Goal: Information Seeking & Learning: Learn about a topic

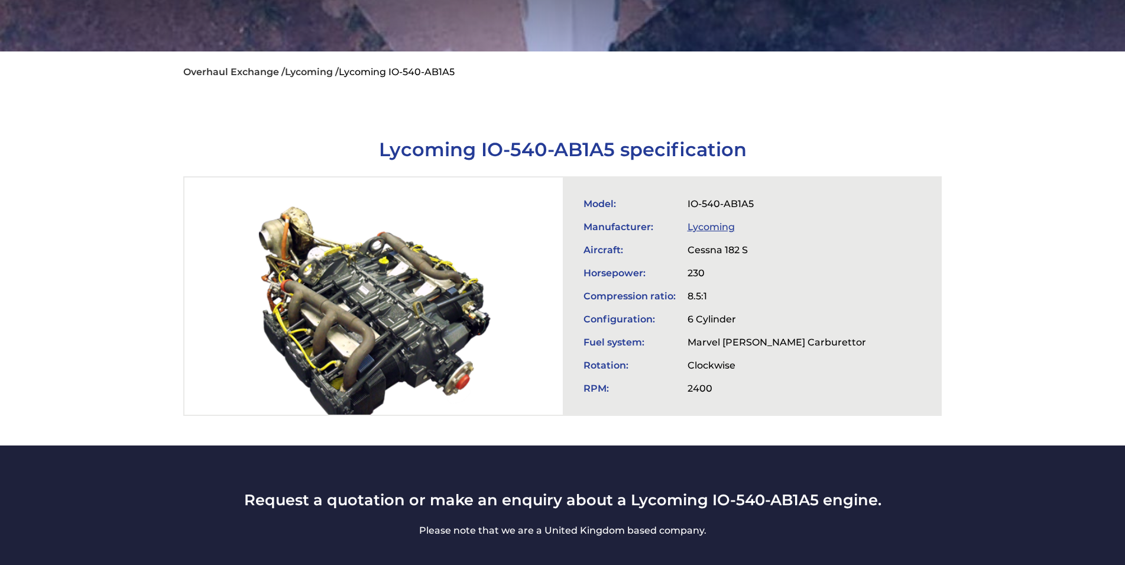
scroll to position [402, 0]
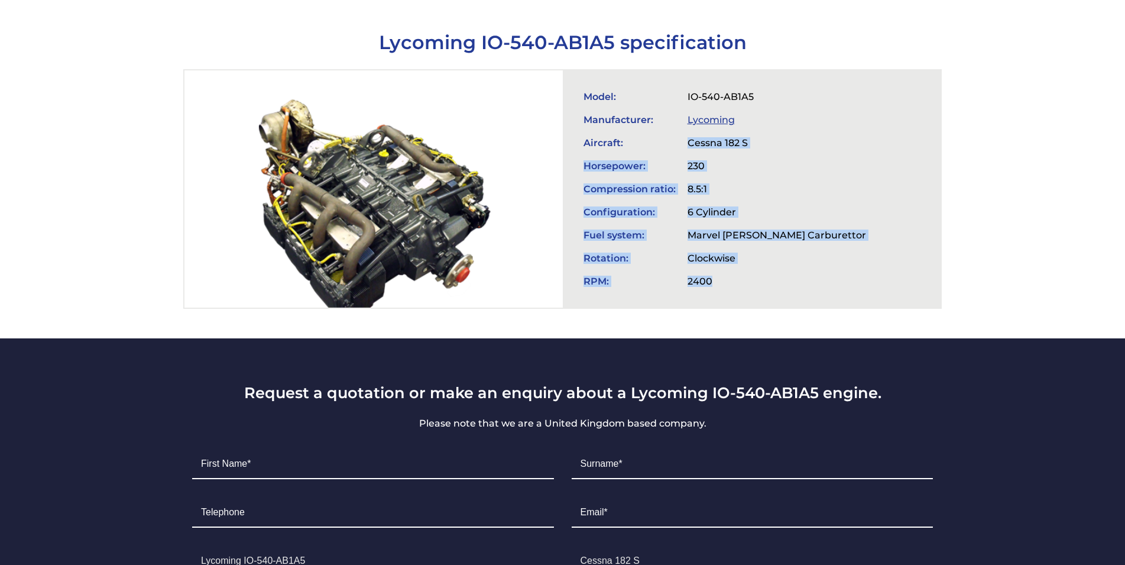
drag, startPoint x: 711, startPoint y: 275, endPoint x: 688, endPoint y: 134, distance: 142.5
click at [688, 134] on tbody "Model: IO-540-AB1A5 Manufacturer: Lycoming Aircraft: Cessna 182 S Horsepower: 2…" at bounding box center [725, 189] width 294 height 208
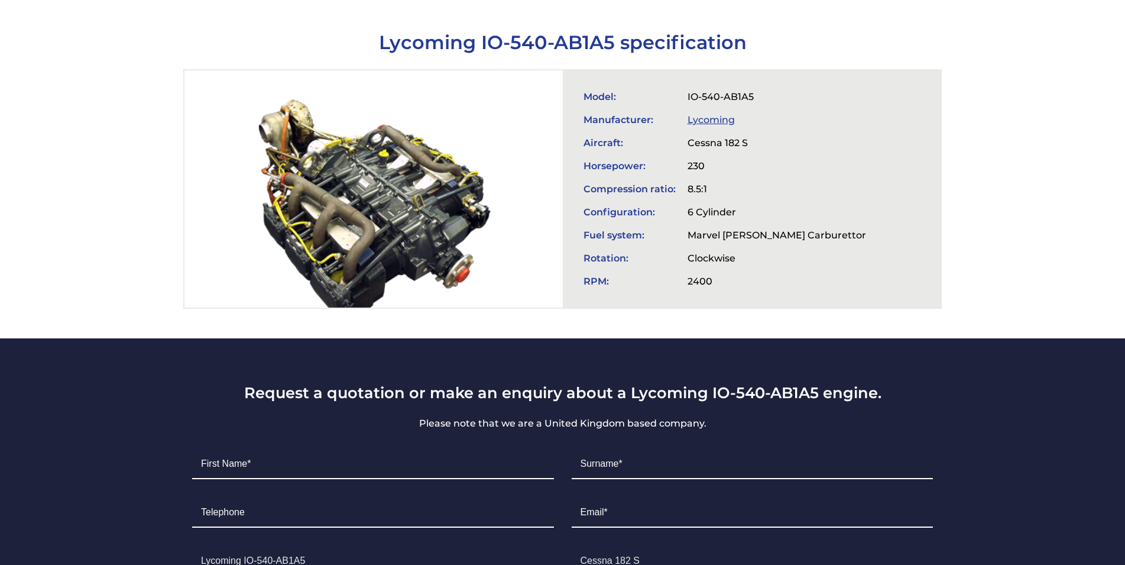
click at [681, 134] on td "Aircraft:" at bounding box center [630, 142] width 104 height 23
drag, startPoint x: 585, startPoint y: 90, endPoint x: 762, endPoint y: 82, distance: 177.6
click at [762, 85] on tr "Model: IO-540-AB1A5" at bounding box center [725, 96] width 294 height 23
click at [582, 168] on td "Horsepower:" at bounding box center [630, 165] width 104 height 23
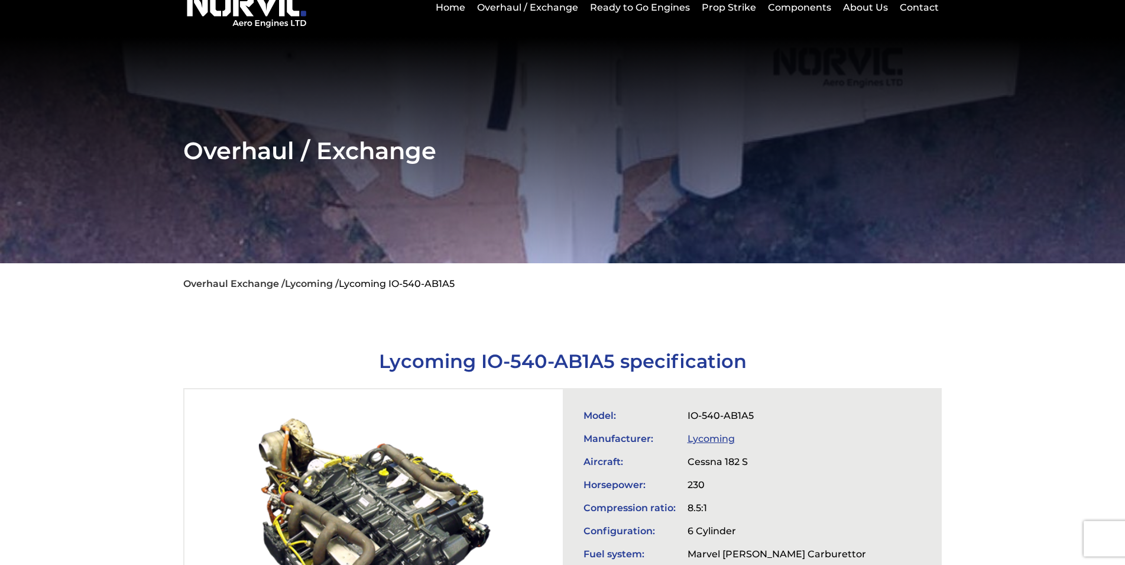
scroll to position [0, 0]
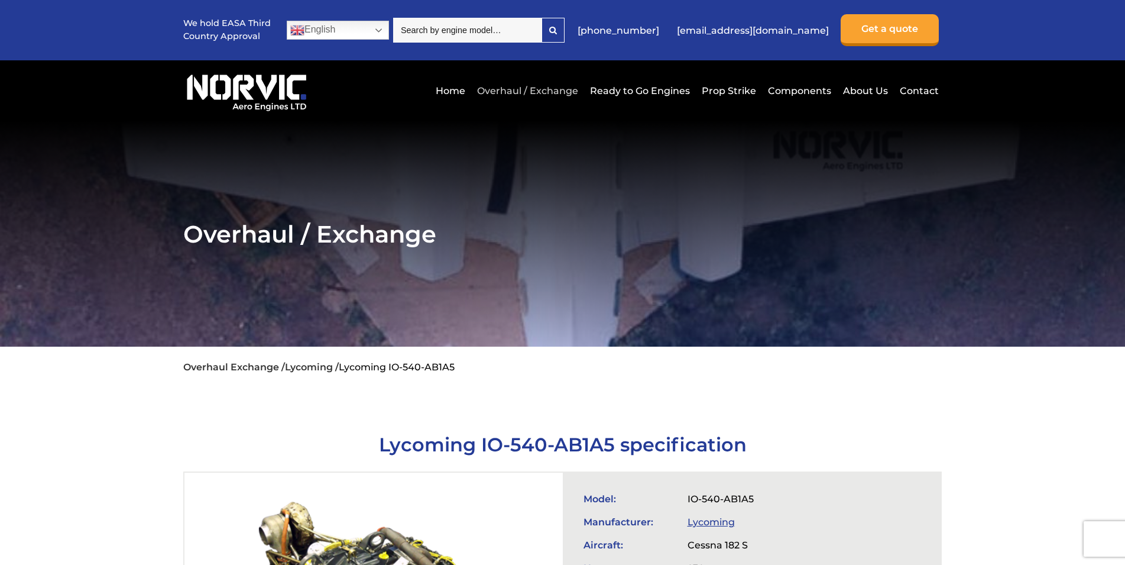
click at [538, 91] on link "Overhaul / Exchange" at bounding box center [527, 90] width 107 height 29
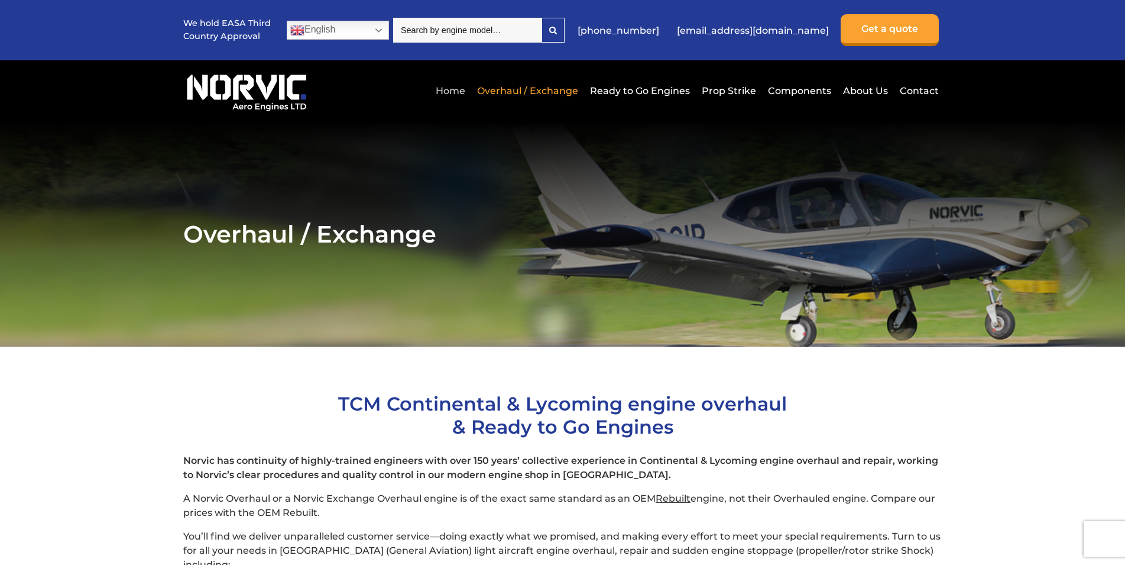
click at [456, 94] on link "Home" at bounding box center [450, 90] width 35 height 29
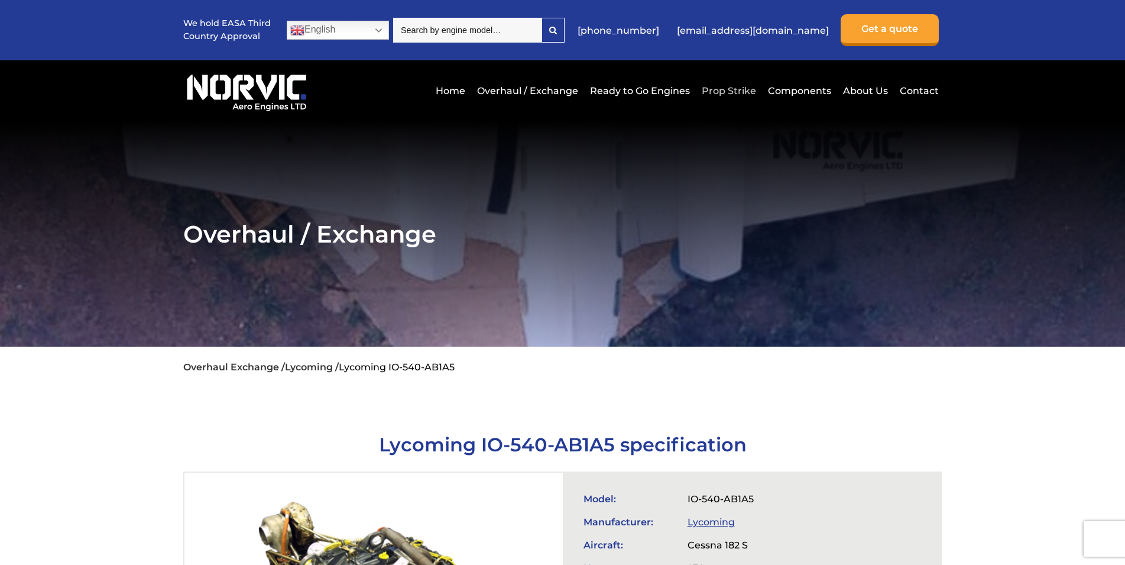
click at [711, 89] on link "Prop Strike" at bounding box center [729, 90] width 60 height 29
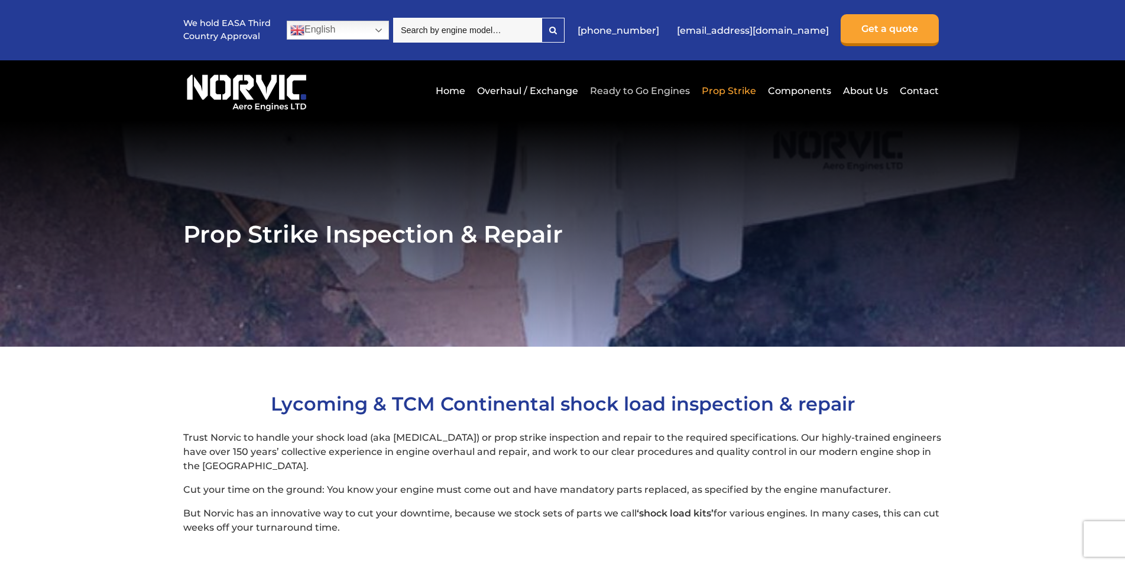
click at [654, 94] on link "Ready to Go Engines" at bounding box center [640, 90] width 106 height 29
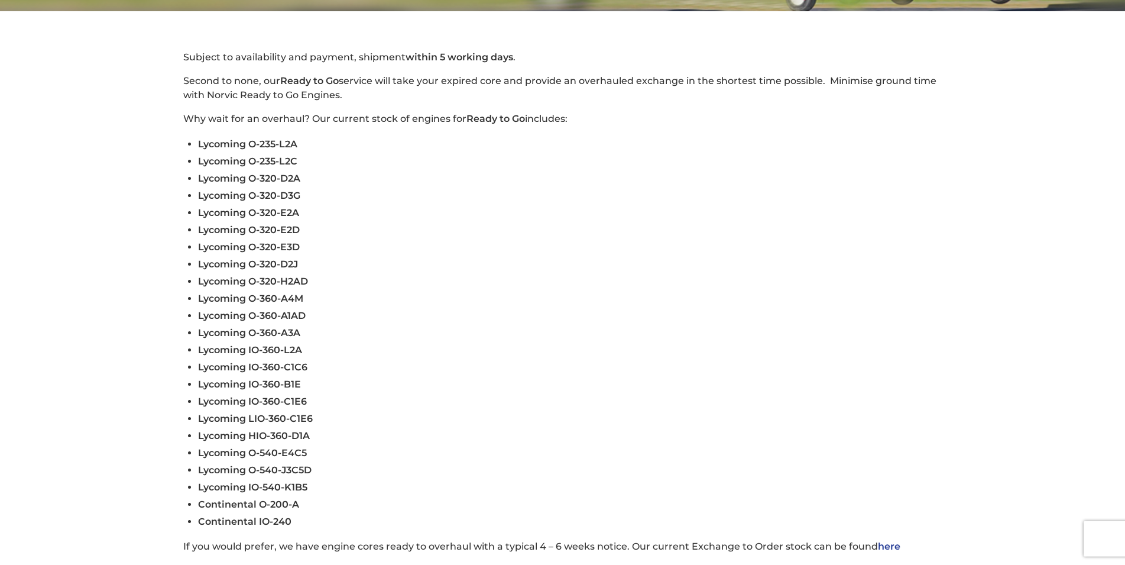
scroll to position [402, 0]
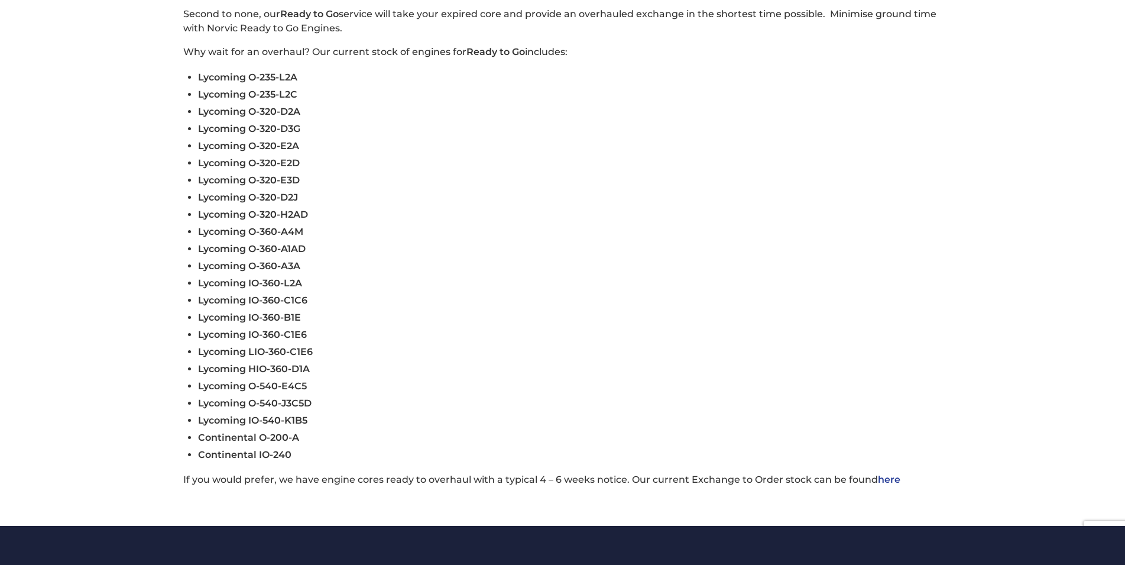
drag, startPoint x: 198, startPoint y: 409, endPoint x: 276, endPoint y: 407, distance: 78.1
click at [276, 407] on li "Lycoming O-540-J3C5D" at bounding box center [570, 402] width 744 height 17
drag, startPoint x: 196, startPoint y: 409, endPoint x: 281, endPoint y: 415, distance: 85.4
click at [249, 412] on li "Lycoming O-540-J3C5D" at bounding box center [570, 402] width 744 height 17
click at [283, 409] on span "Lycoming O-540-J3C5D" at bounding box center [255, 402] width 114 height 11
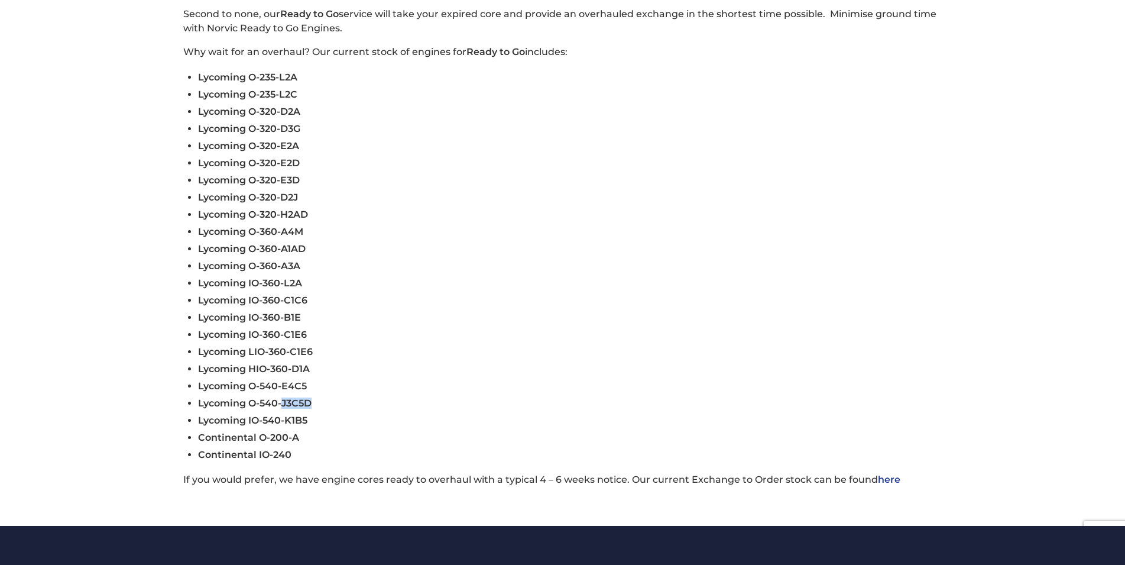
click at [283, 409] on span "Lycoming O-540-J3C5D" at bounding box center [255, 402] width 114 height 11
click at [383, 409] on li "Lycoming O-540-J3C5D" at bounding box center [570, 402] width 744 height 17
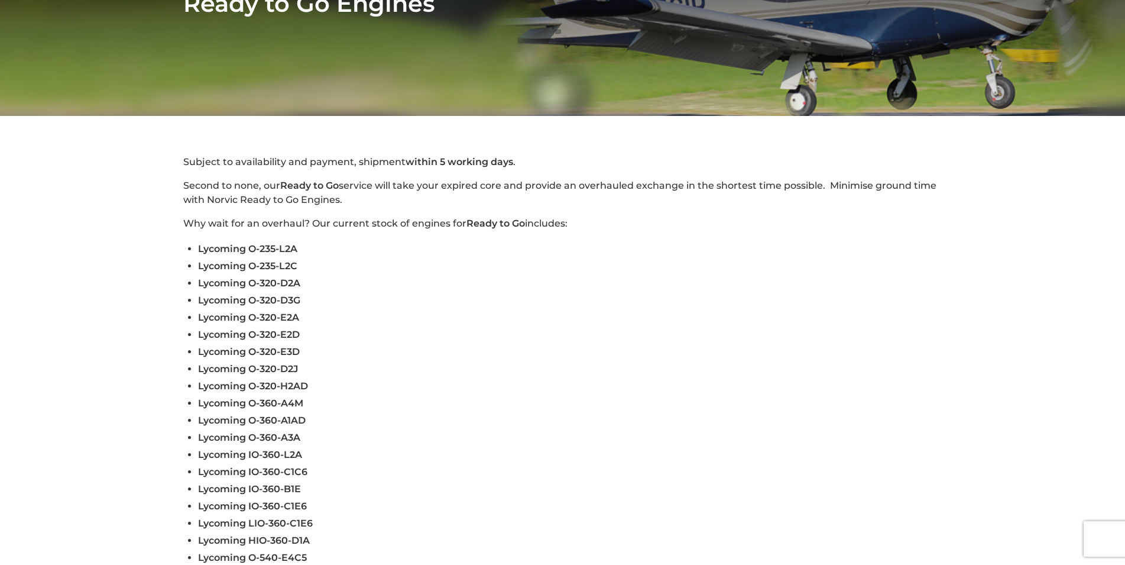
scroll to position [0, 0]
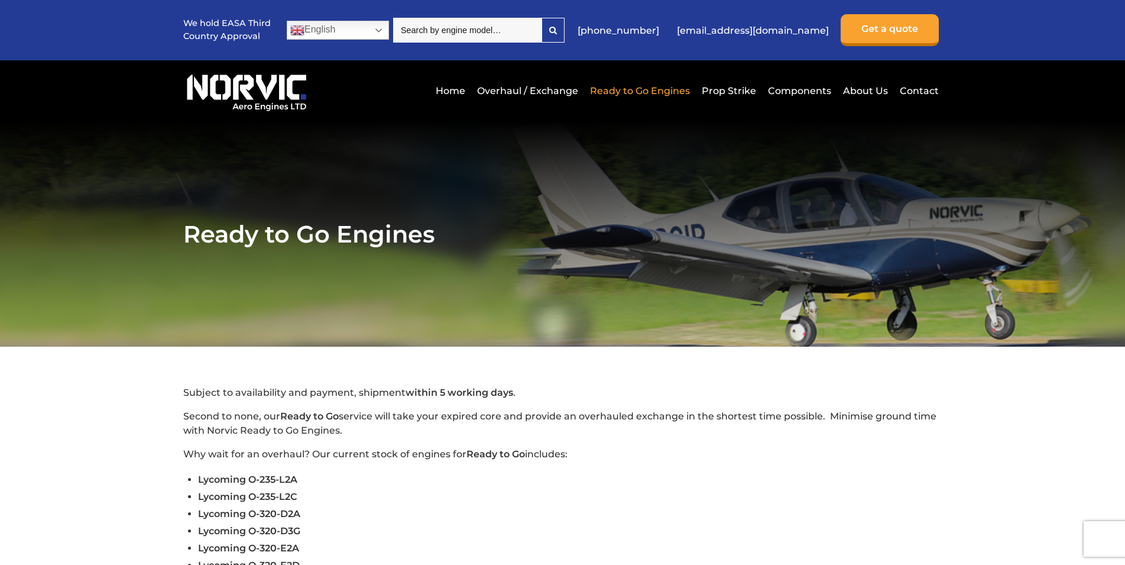
click at [253, 93] on img at bounding box center [246, 90] width 127 height 43
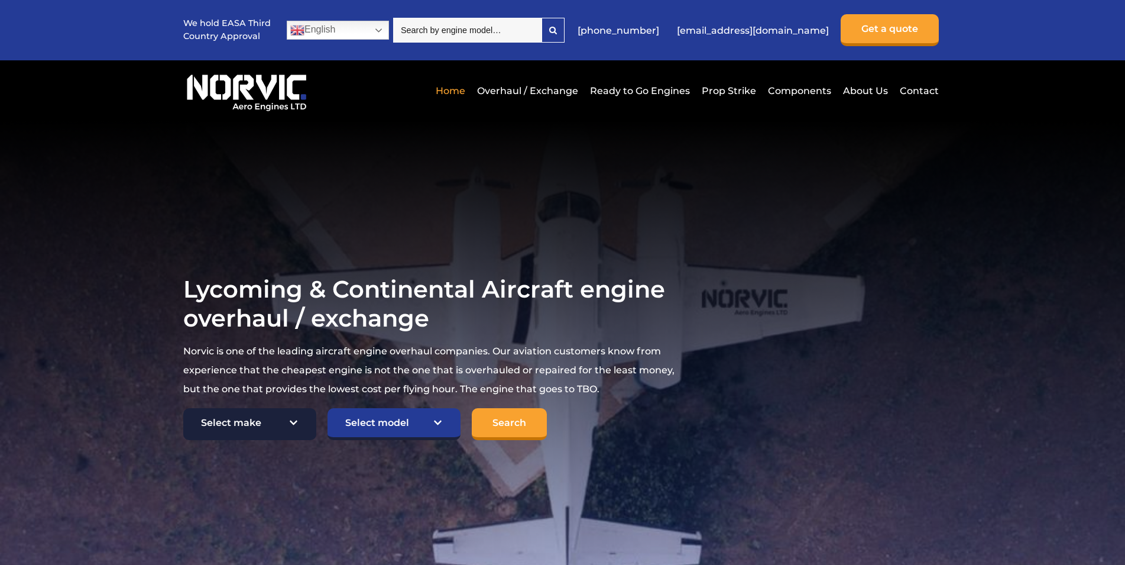
click at [183, 408] on select "Select make TCM Continental Lycoming" at bounding box center [249, 424] width 133 height 32
select select "Lycoming"
click option "Lycoming" at bounding box center [0, 0] width 0 height 0
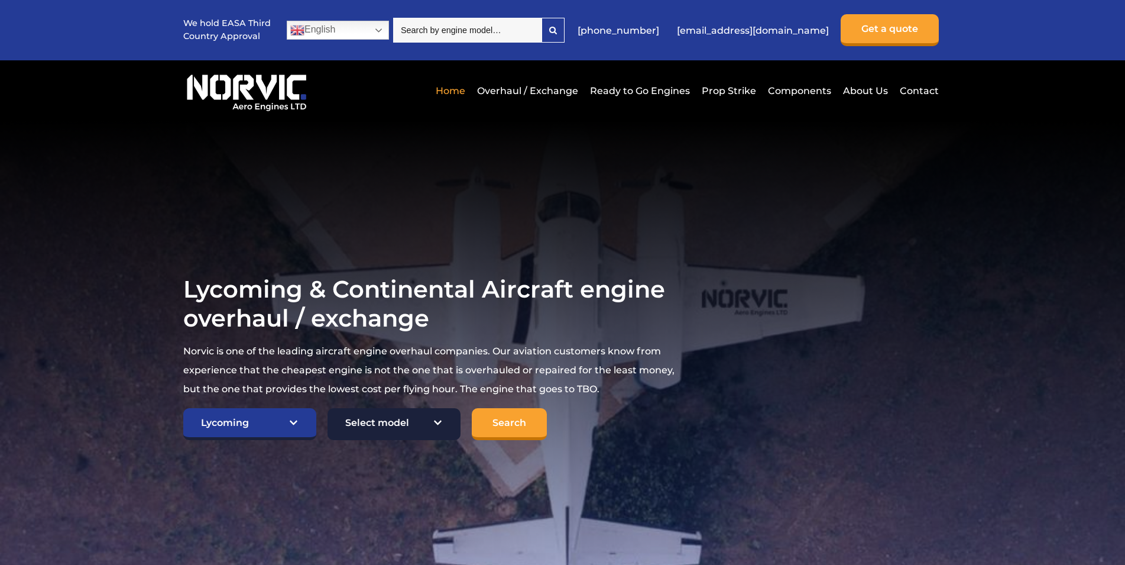
click at [328, 408] on select "Select model American Champion 7KCAB Bellanca Citabria IO-320-E2A Beech 23 Musk…" at bounding box center [394, 424] width 133 height 32
click option "Select model" at bounding box center [0, 0] width 0 height 0
click at [650, 200] on section "Lycoming & Continental Aircraft engine overhaul / exchange Norvic is one of the…" at bounding box center [562, 357] width 1125 height 473
click at [328, 408] on select "Select model American Champion 7KCAB Bellanca Citabria IO-320-E2A Beech 23 Musk…" at bounding box center [394, 424] width 133 height 32
select select "689"
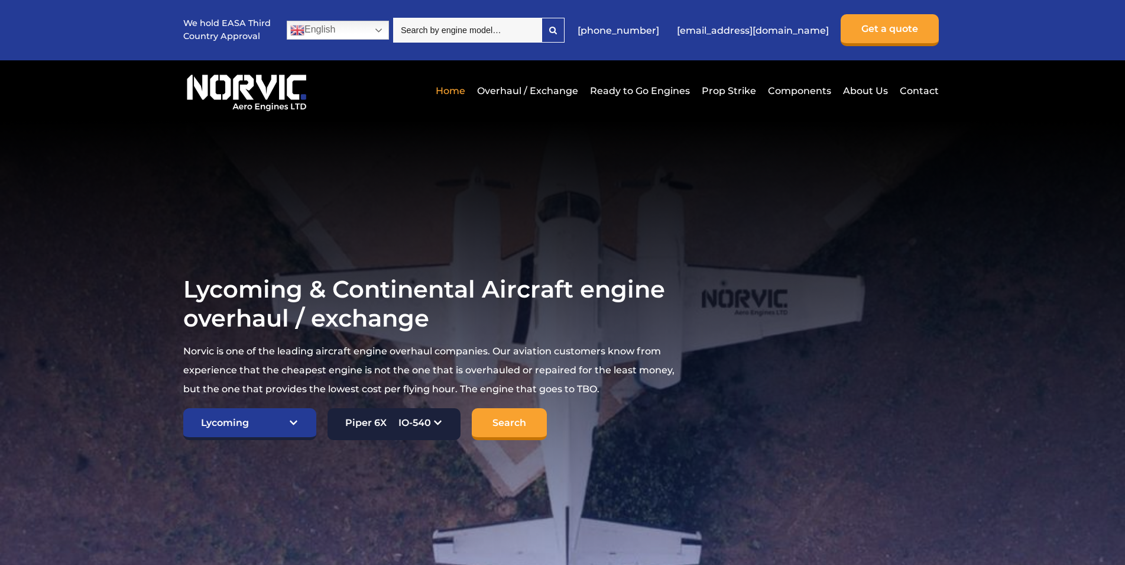
click option "Piper 6X IO-540-K1G5" at bounding box center [0, 0] width 0 height 0
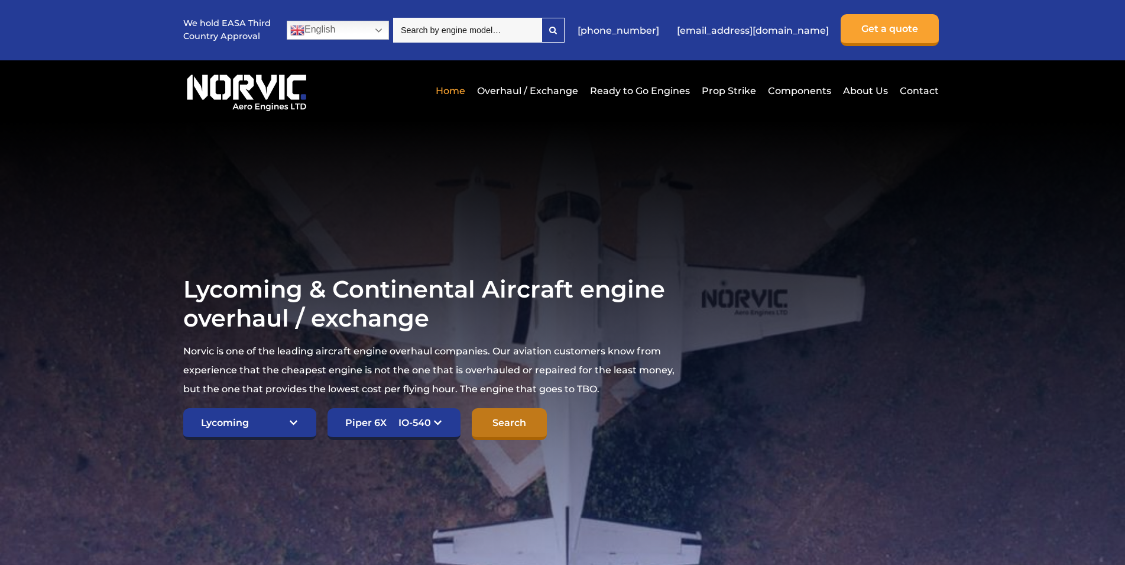
click at [537, 431] on input "Search" at bounding box center [509, 424] width 75 height 32
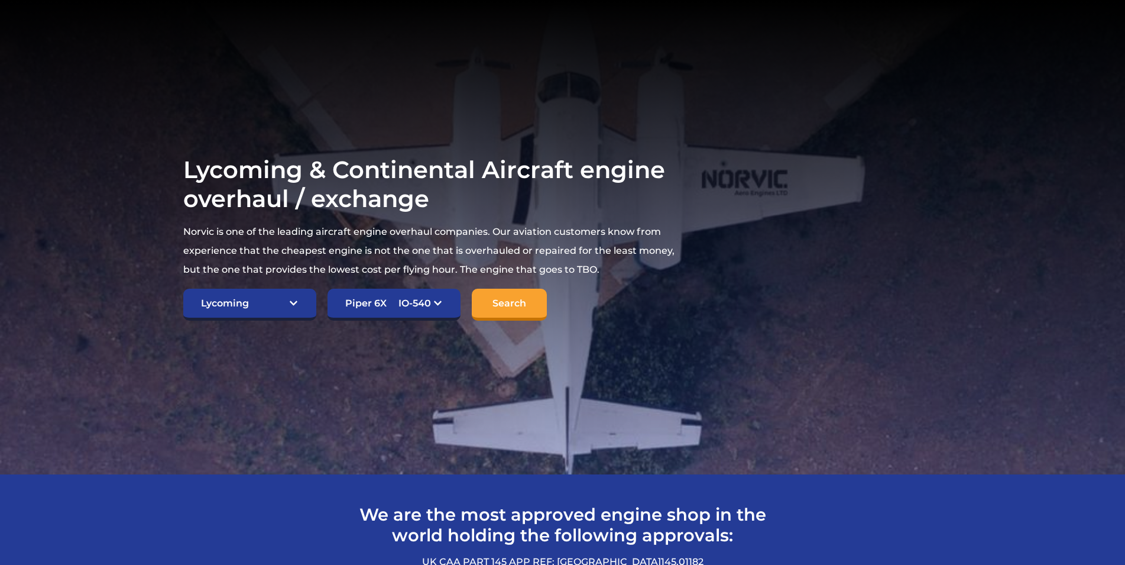
scroll to position [286, 0]
